Goal: Information Seeking & Learning: Learn about a topic

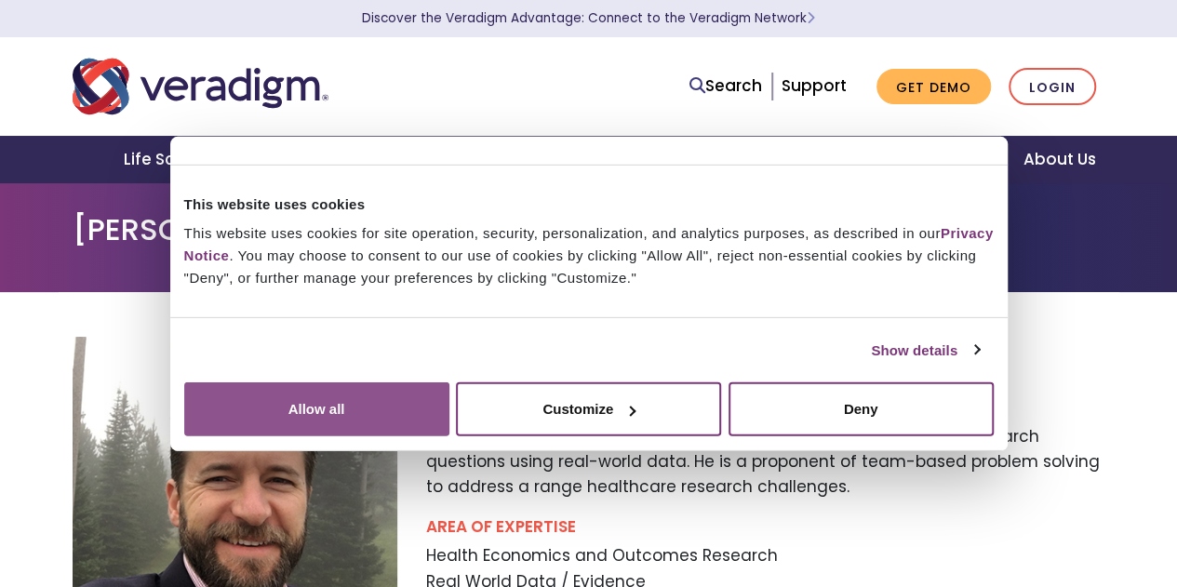
click at [450, 410] on button "Allow all" at bounding box center [316, 410] width 265 height 54
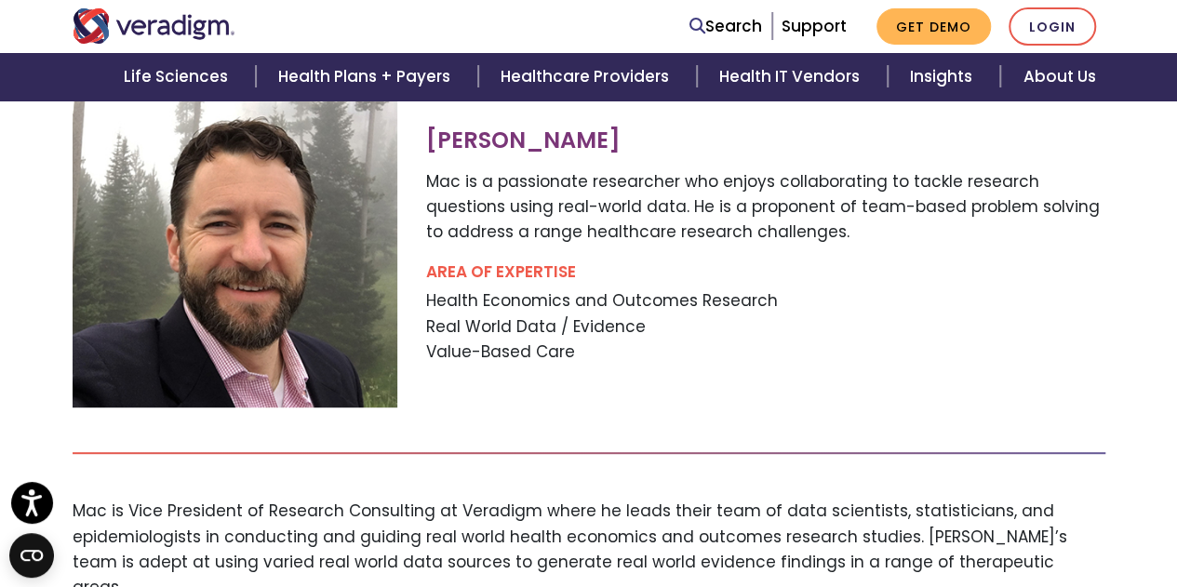
scroll to position [243, 0]
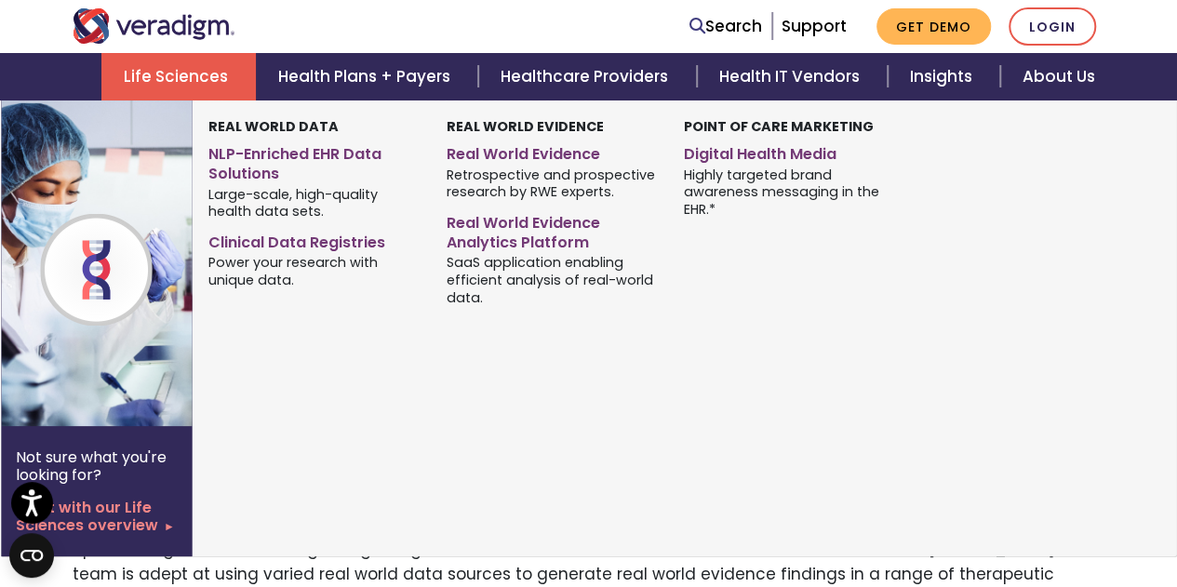
click at [158, 60] on link "Life Sciences" at bounding box center [178, 76] width 154 height 47
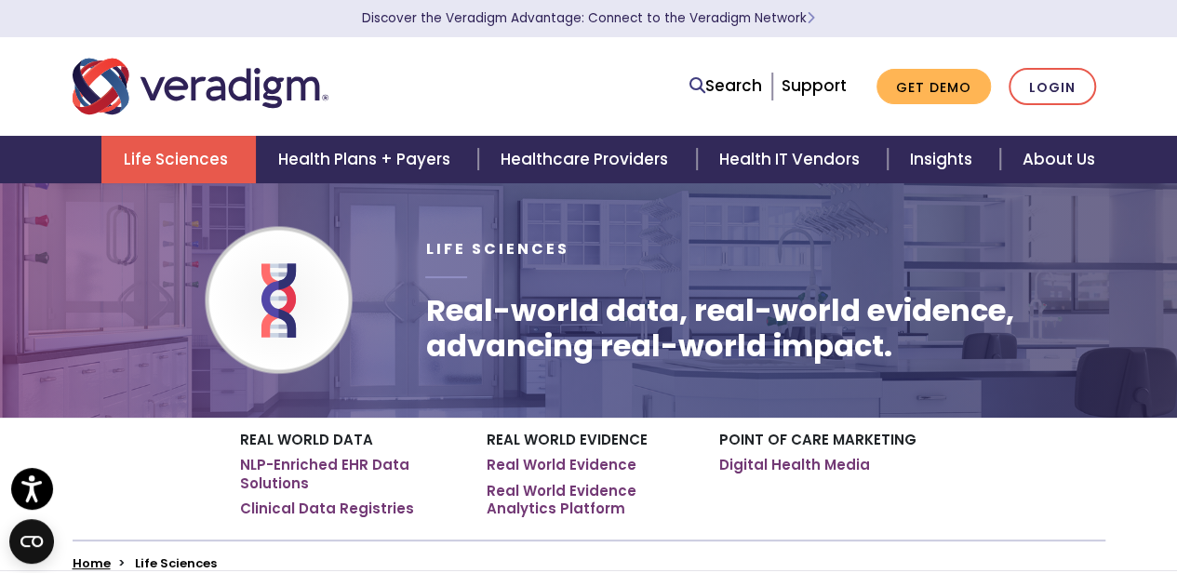
click at [659, 280] on div "Life Sciences Real-world data, real-world evidence, advancing real-world impact." at bounding box center [764, 300] width 679 height 128
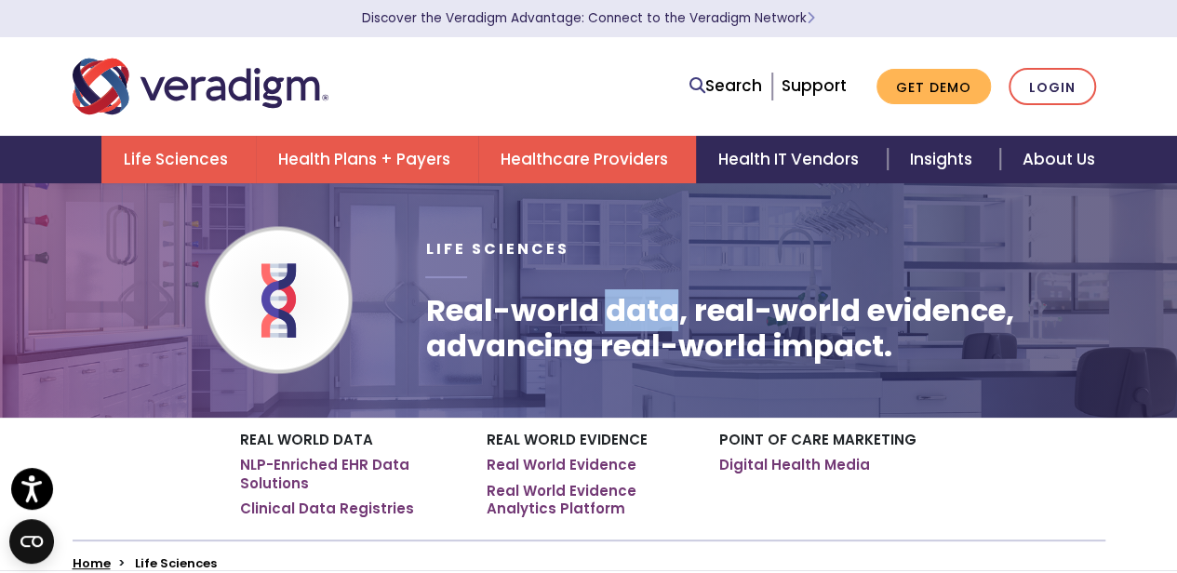
drag, startPoint x: 624, startPoint y: 155, endPoint x: 376, endPoint y: 155, distance: 248.5
click at [376, 155] on link "Health Plans + Payers" at bounding box center [367, 159] width 222 height 47
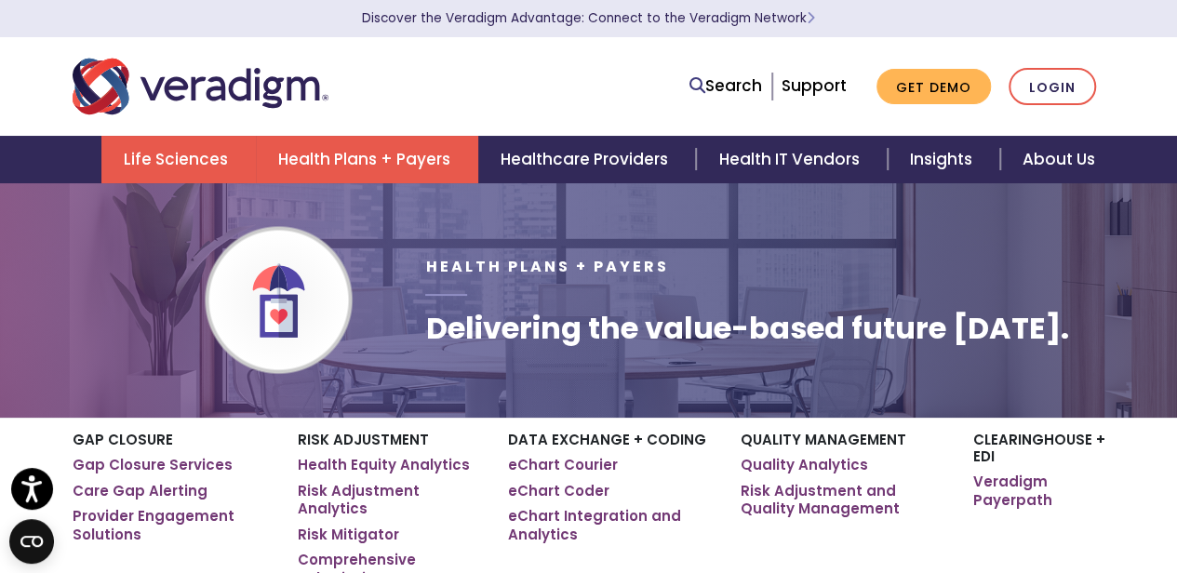
click at [214, 148] on link "Life Sciences" at bounding box center [178, 159] width 154 height 47
